Goal: Find specific page/section: Find specific page/section

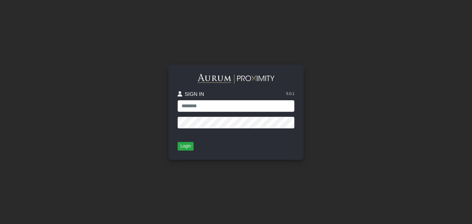
type input "**********"
click at [188, 146] on button "Login" at bounding box center [186, 146] width 16 height 9
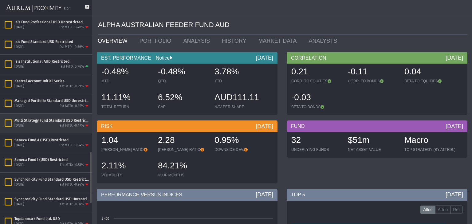
scroll to position [570, 0]
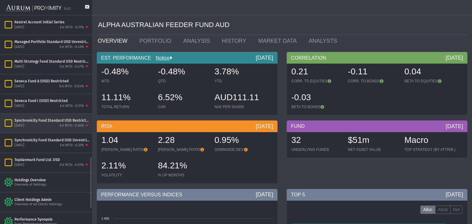
click at [35, 123] on div "[DATE] Est MTD: -0.34%" at bounding box center [51, 126] width 75 height 6
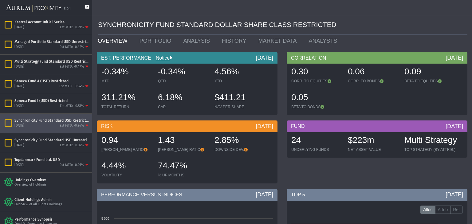
click at [87, 5] on icon at bounding box center [87, 10] width 4 height 10
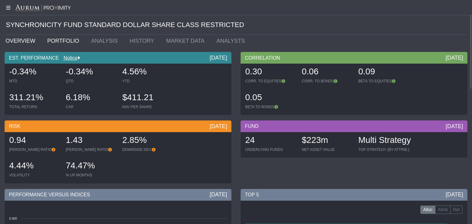
click at [54, 39] on link "PORTFOLIO" at bounding box center [65, 41] width 44 height 12
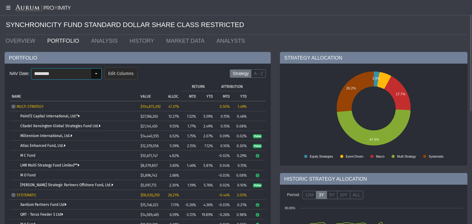
click at [93, 75] on div "Select" at bounding box center [96, 74] width 10 height 10
